Goal: Understand process/instructions: Learn how to perform a task or action

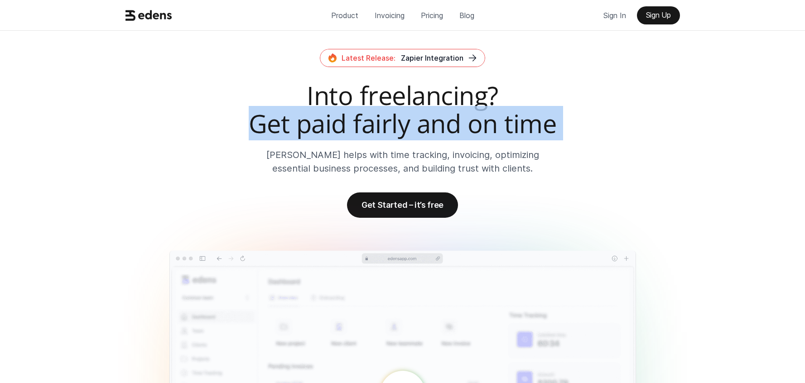
click at [247, 130] on h2 "Into freelancing? Get paid fairly and on time" at bounding box center [403, 110] width 562 height 56
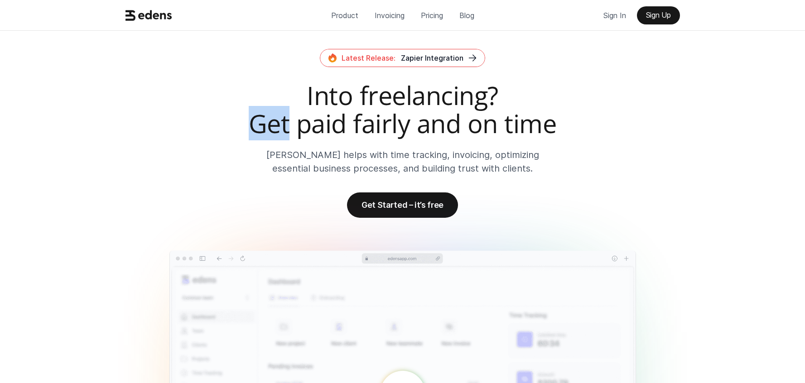
click at [247, 130] on h2 "Into freelancing? Get paid fairly and on time" at bounding box center [403, 110] width 562 height 56
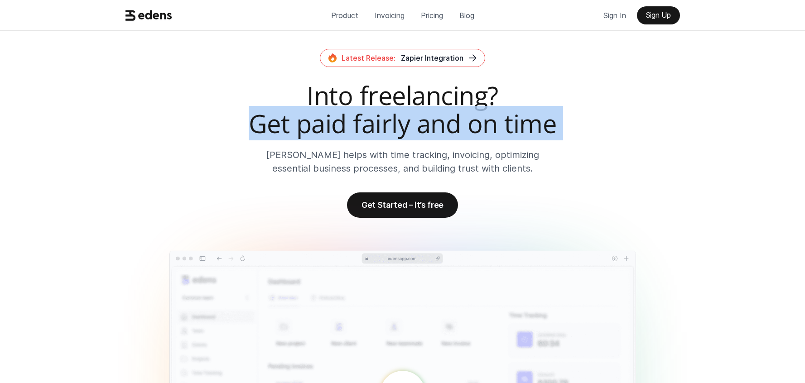
click at [247, 130] on h2 "Into freelancing? Get paid fairly and on time" at bounding box center [403, 110] width 562 height 56
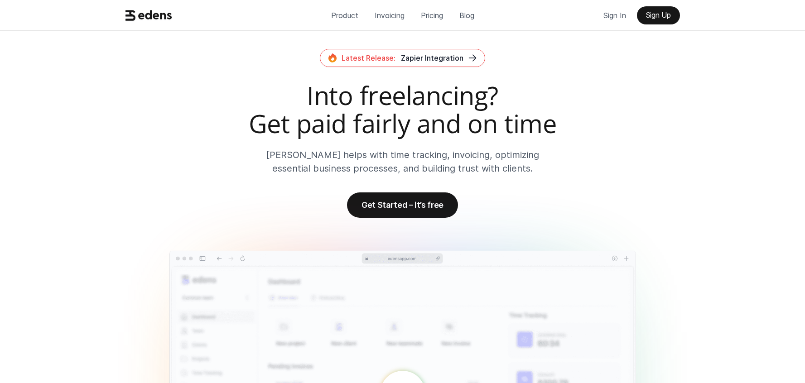
click at [271, 98] on h2 "Into freelancing? Get paid fairly and on time" at bounding box center [403, 110] width 562 height 56
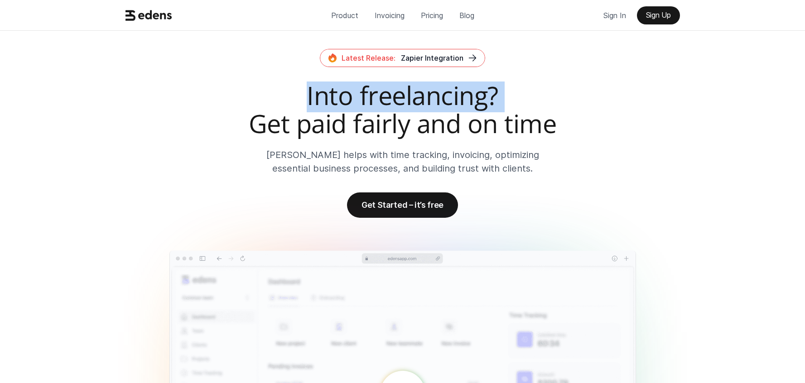
click at [271, 98] on h2 "Into freelancing? Get paid fairly and on time" at bounding box center [403, 110] width 562 height 56
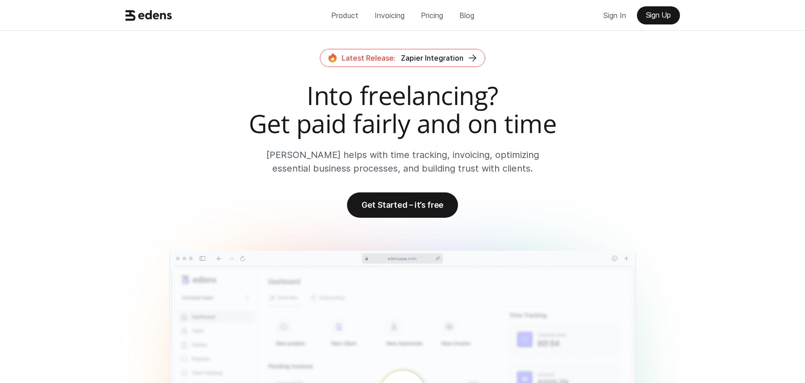
click at [253, 105] on h2 "Into freelancing? Get paid fairly and on time" at bounding box center [403, 110] width 562 height 56
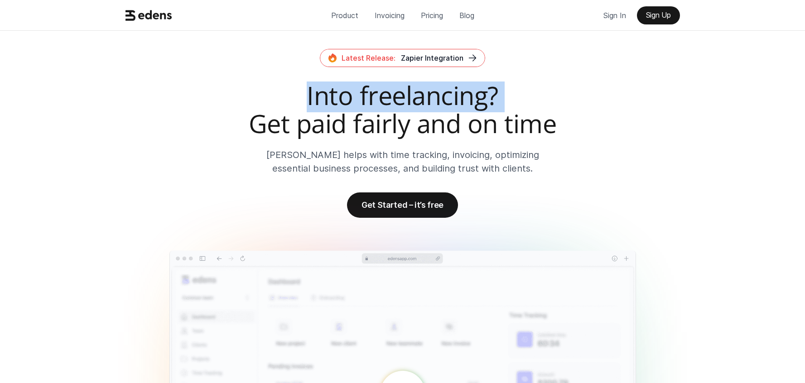
click at [253, 105] on h2 "Into freelancing? Get paid fairly and on time" at bounding box center [403, 110] width 562 height 56
click at [240, 114] on h2 "Into freelancing? Get paid fairly and on time" at bounding box center [403, 110] width 562 height 56
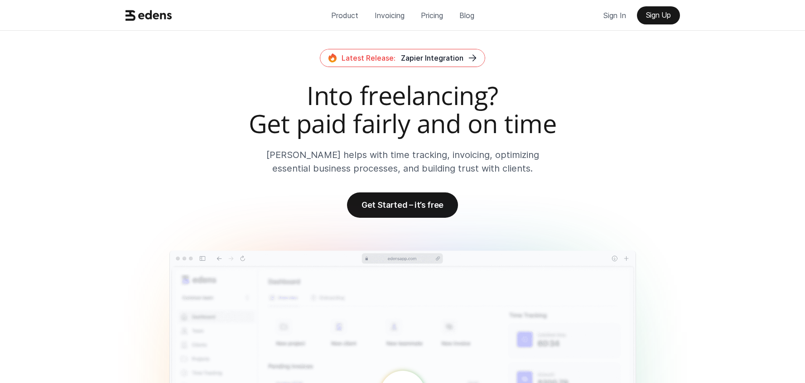
click at [326, 107] on h2 "Into freelancing? Get paid fairly and on time" at bounding box center [403, 110] width 562 height 56
click at [324, 126] on h2 "Into freelancing? Get paid fairly and on time" at bounding box center [403, 110] width 562 height 56
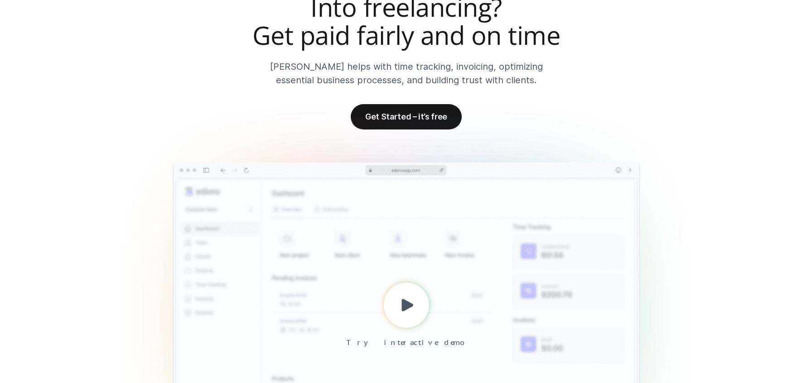
scroll to position [97, 0]
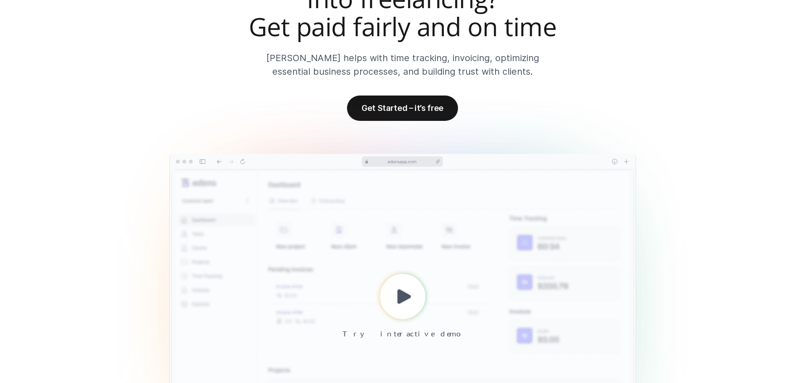
click at [419, 336] on p "Try interactive demo" at bounding box center [402, 334] width 120 height 14
click at [407, 284] on div at bounding box center [402, 296] width 45 height 45
